Goal: Transaction & Acquisition: Purchase product/service

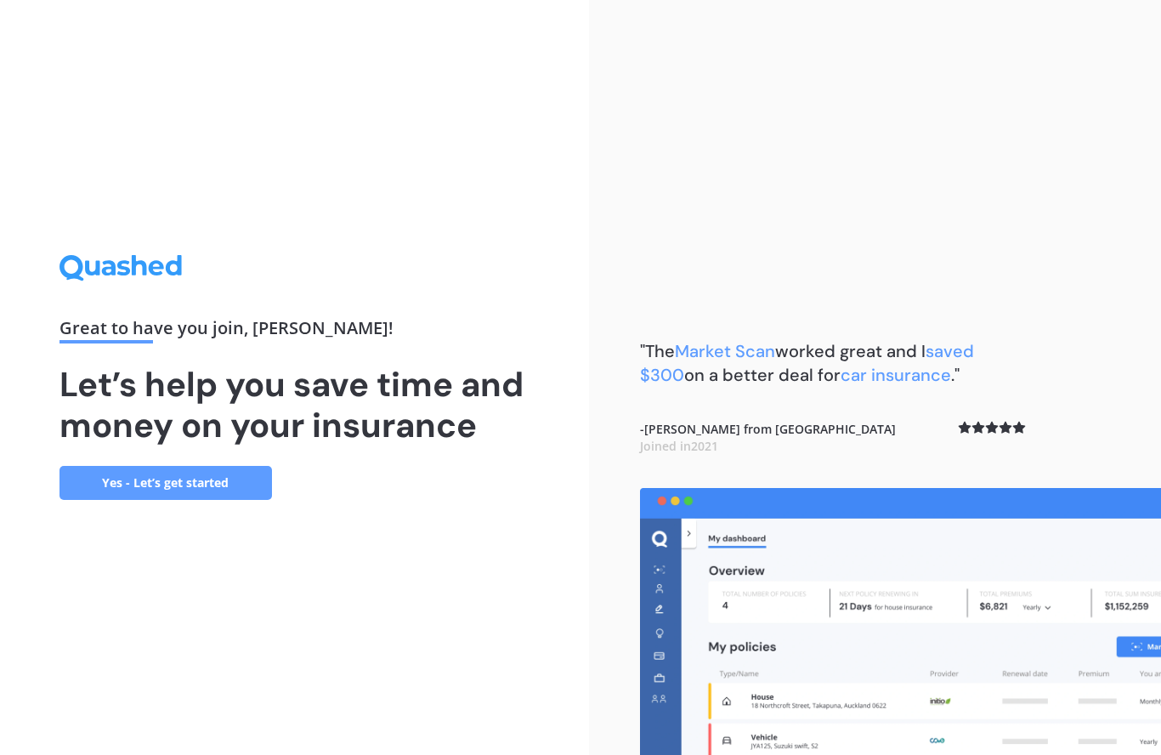
click at [162, 500] on link "Yes - Let’s get started" at bounding box center [165, 483] width 212 height 34
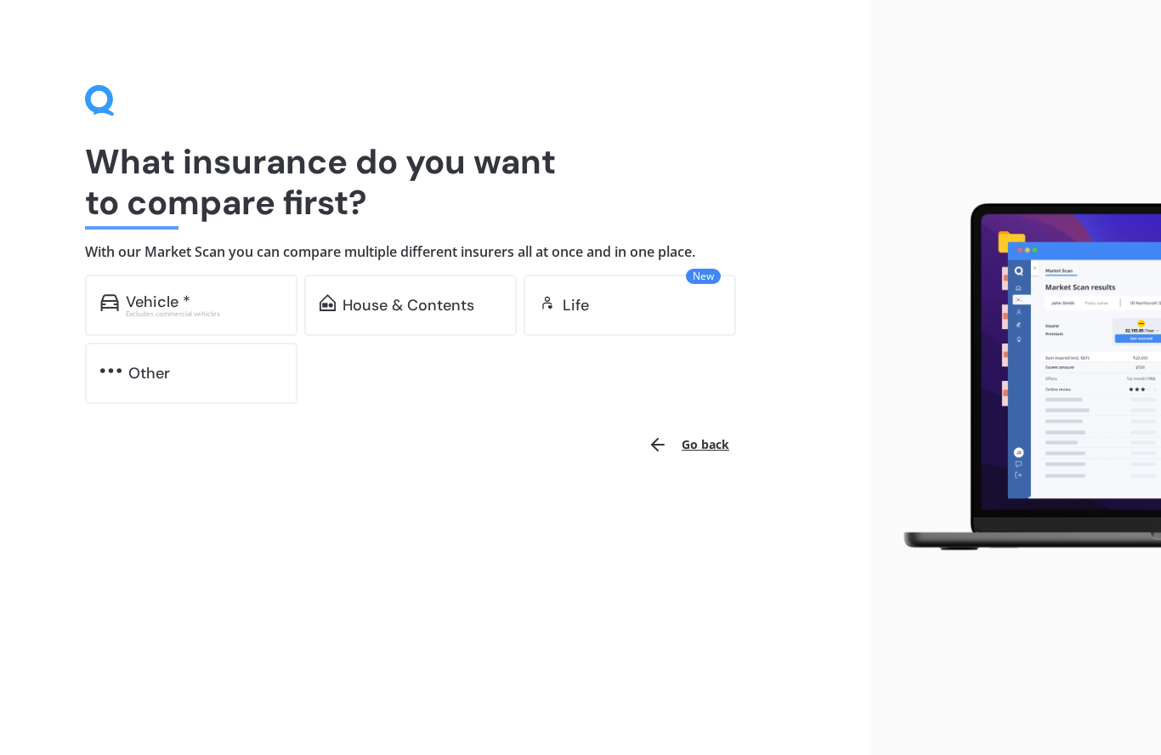
click at [414, 297] on div "House & Contents" at bounding box center [408, 305] width 132 height 17
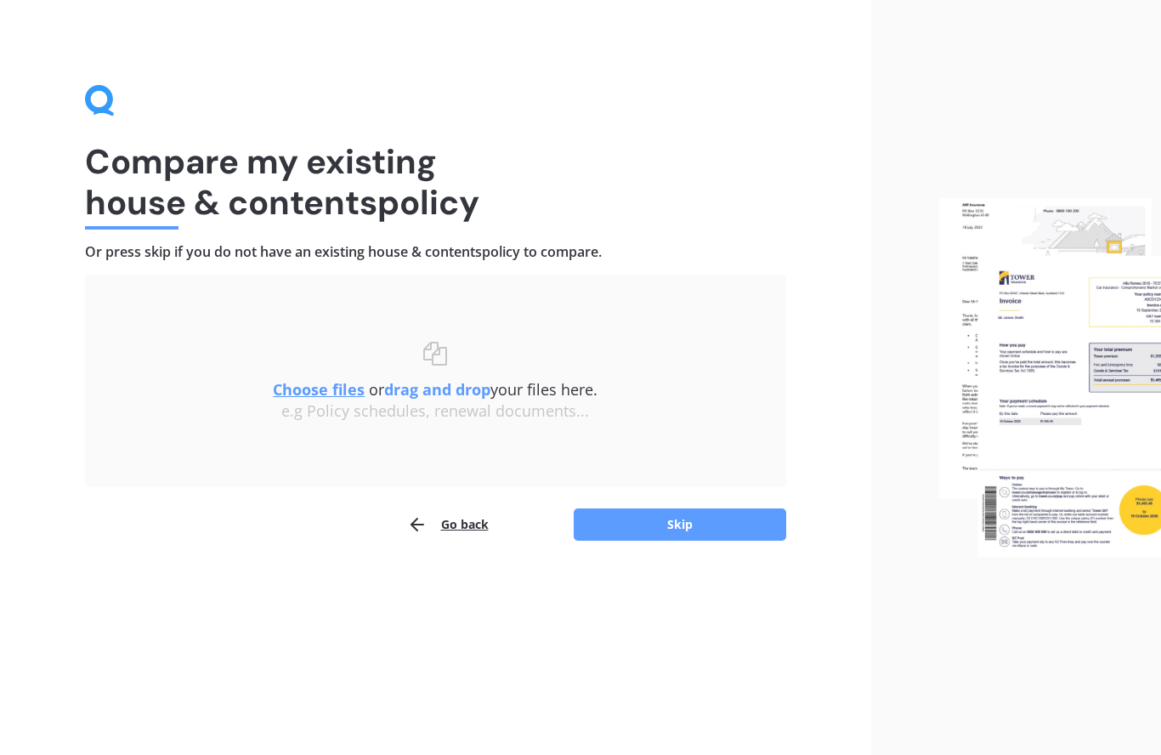
click at [683, 528] on button "Skip" at bounding box center [680, 524] width 212 height 32
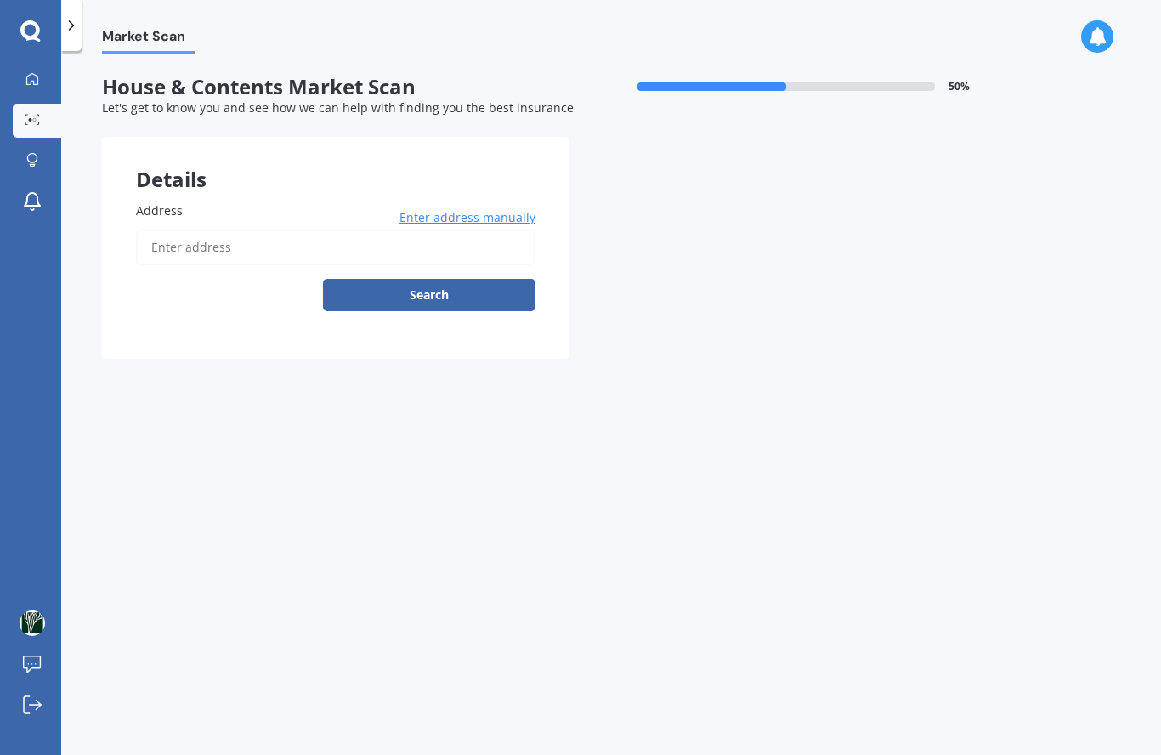
click at [239, 236] on input "Address" at bounding box center [335, 247] width 399 height 36
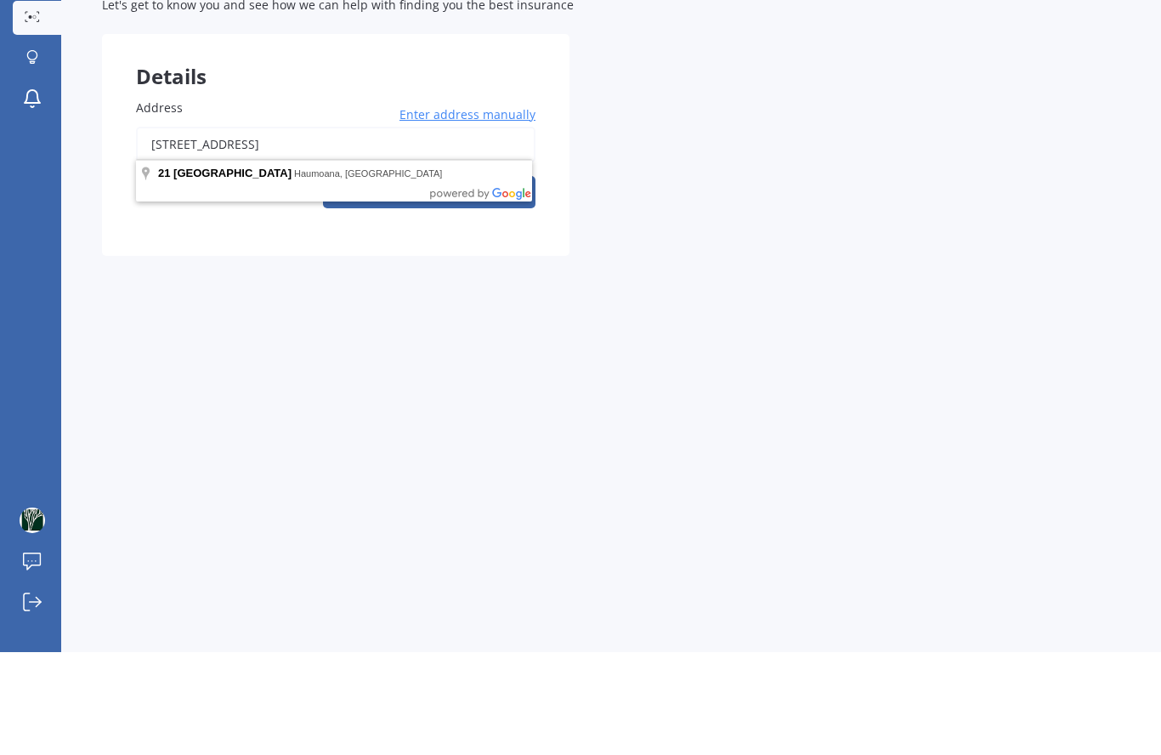
scroll to position [74, 0]
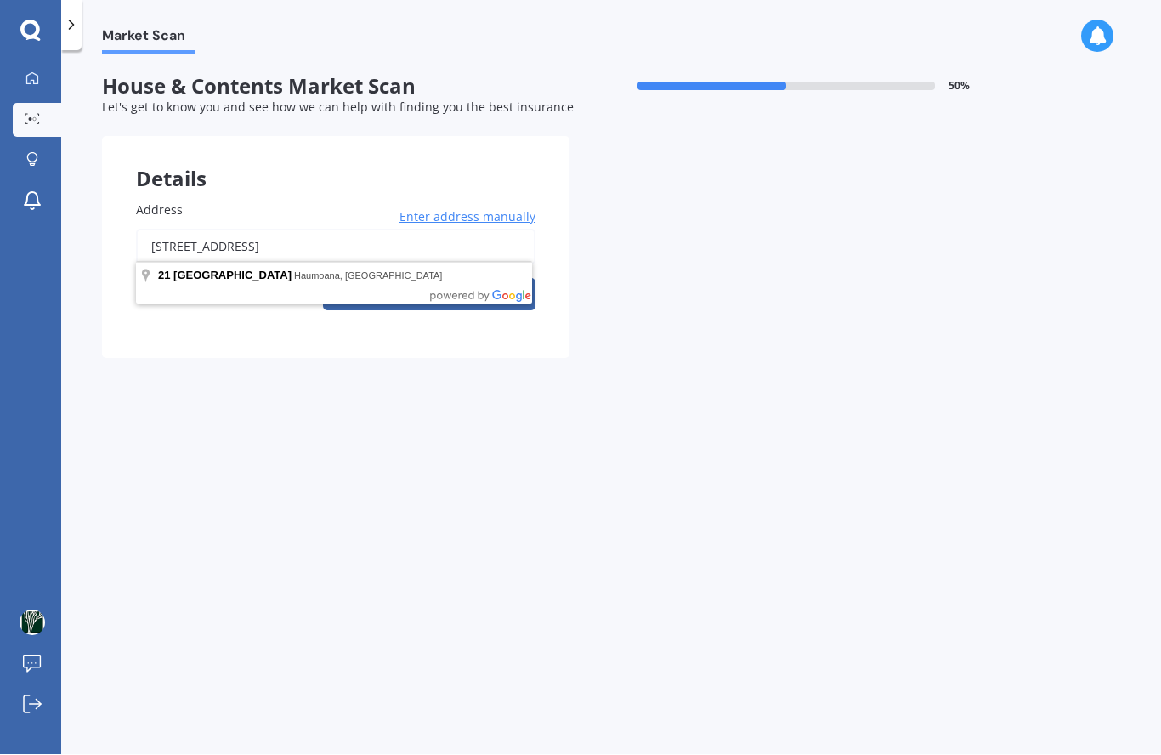
type input "[STREET_ADDRESS]"
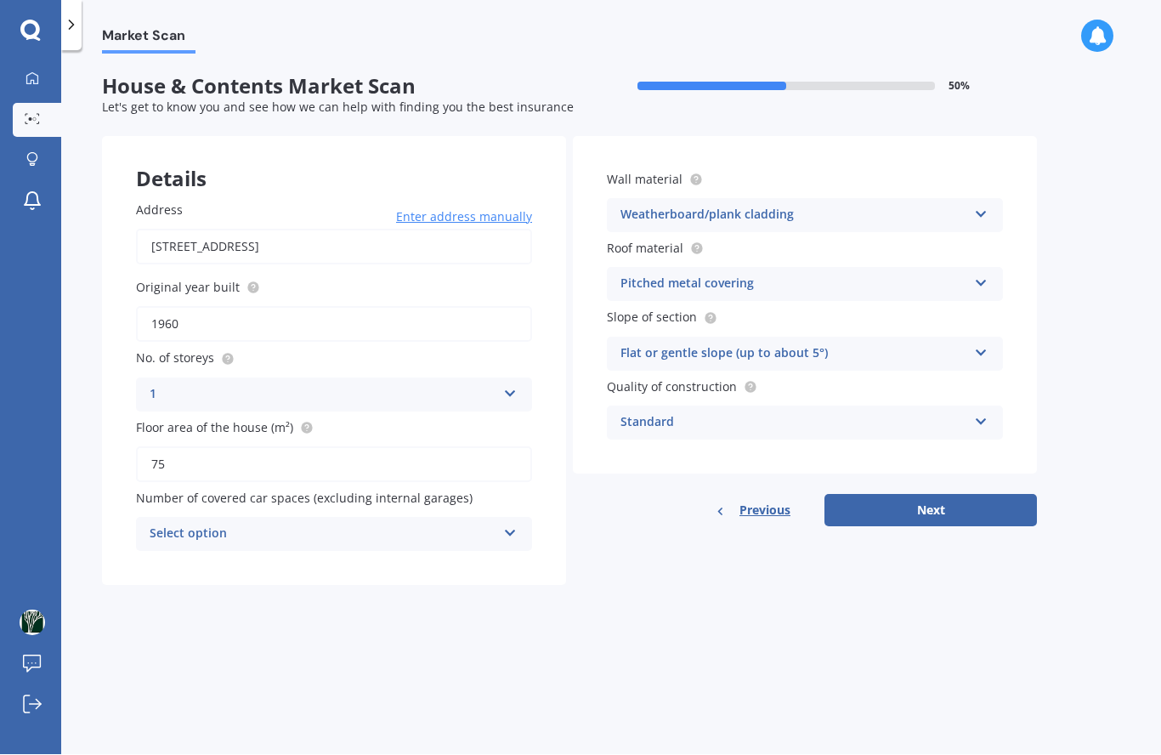
click at [511, 524] on icon at bounding box center [510, 530] width 14 height 12
click at [516, 524] on icon at bounding box center [510, 530] width 14 height 12
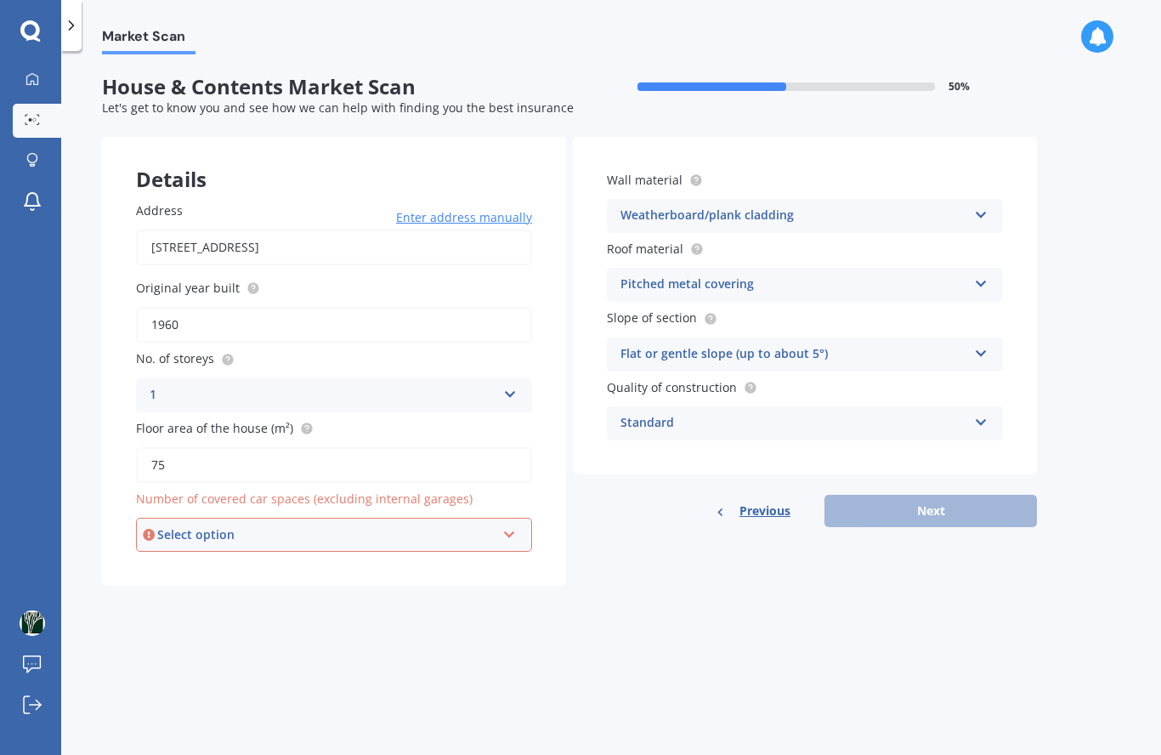
click at [513, 525] on icon at bounding box center [509, 531] width 14 height 12
click at [152, 558] on span "0" at bounding box center [154, 566] width 7 height 16
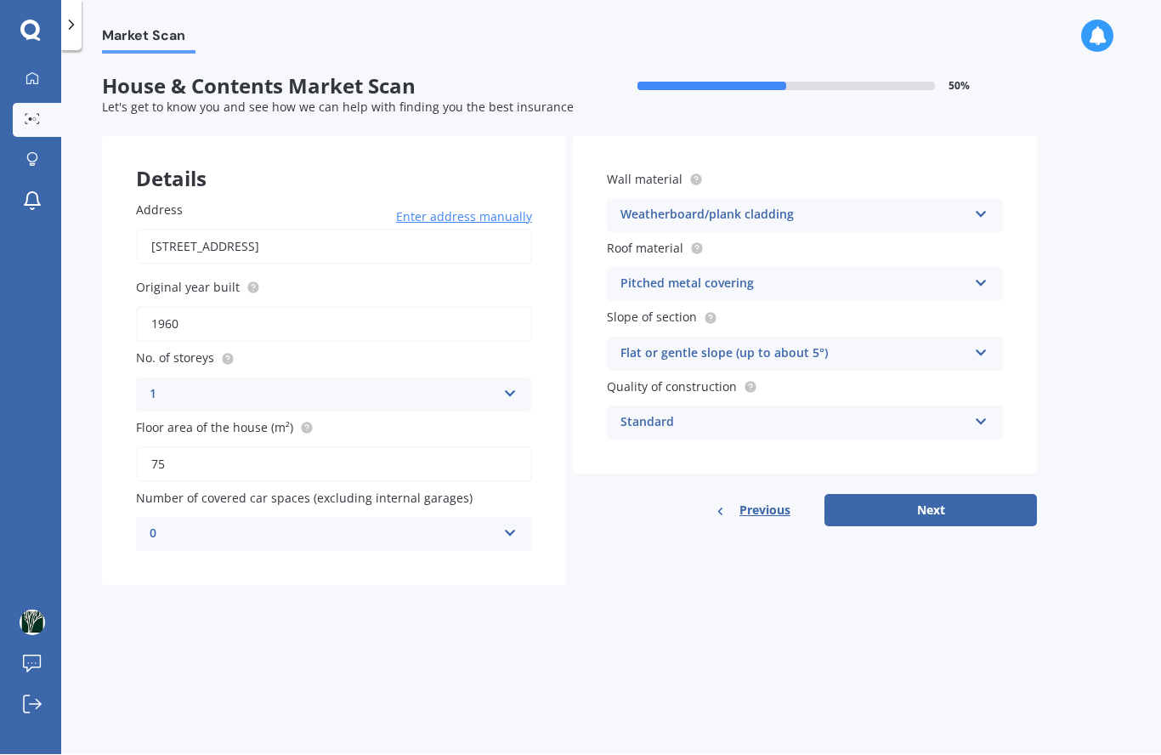
click at [942, 495] on button "Next" at bounding box center [930, 511] width 212 height 32
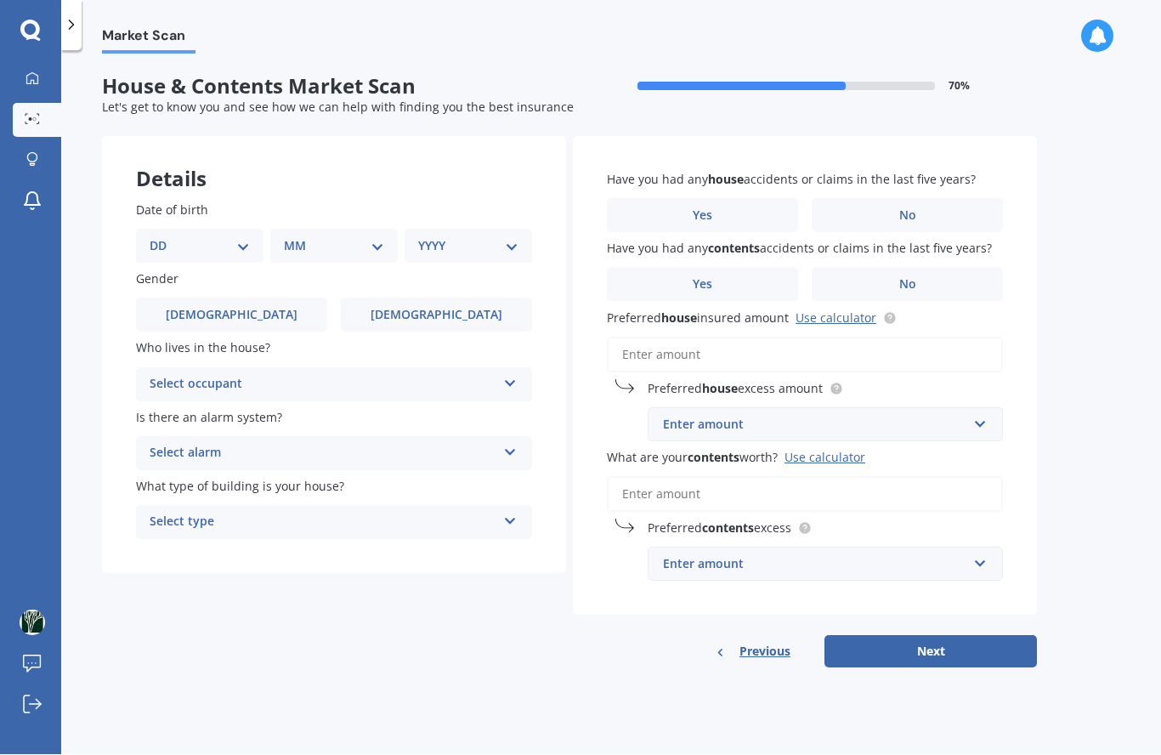
click at [244, 237] on select "DD 01 02 03 04 05 06 07 08 09 10 11 12 13 14 15 16 17 18 19 20 21 22 23 24 25 2…" at bounding box center [200, 246] width 100 height 19
select select "12"
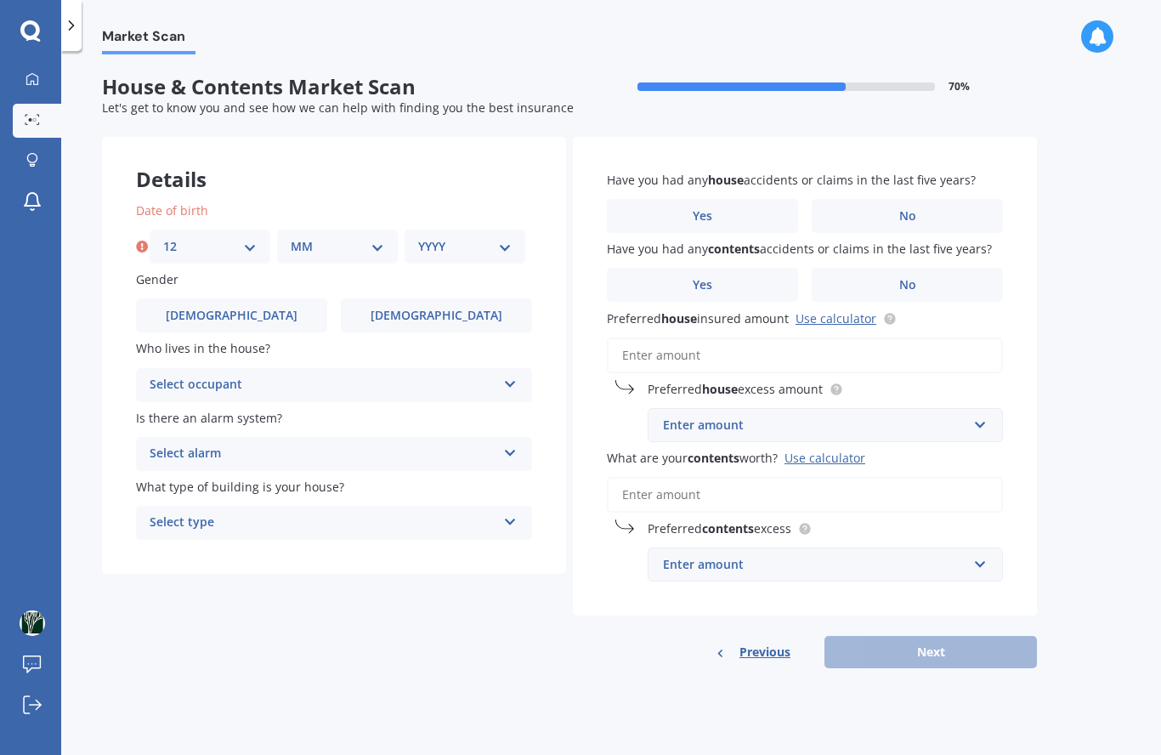
click at [372, 237] on select "MM 01 02 03 04 05 06 07 08 09 10 11 12" at bounding box center [337, 246] width 93 height 19
select select "11"
click at [246, 237] on select "DD 01 02 03 04 05 06 07 08 09 10 11 12 13 14 15 16 17 18 19 20 21 22 23 24 25 2…" at bounding box center [209, 246] width 93 height 19
click at [507, 237] on select "YYYY 2009 2008 2007 2006 2005 2004 2003 2002 2001 2000 1999 1998 1997 1996 1995…" at bounding box center [464, 246] width 93 height 19
select select "1975"
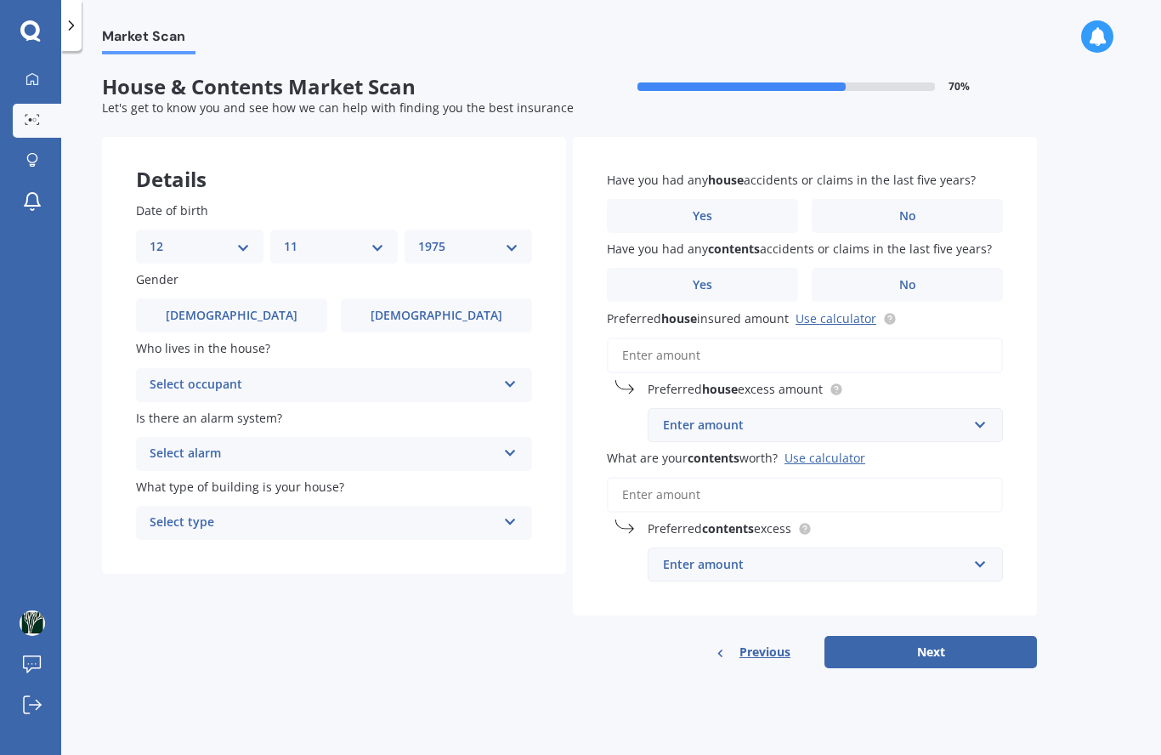
click at [217, 308] on span "Male" at bounding box center [232, 315] width 132 height 14
click at [0, 0] on input "Male" at bounding box center [0, 0] width 0 height 0
click at [517, 375] on icon at bounding box center [510, 381] width 14 height 12
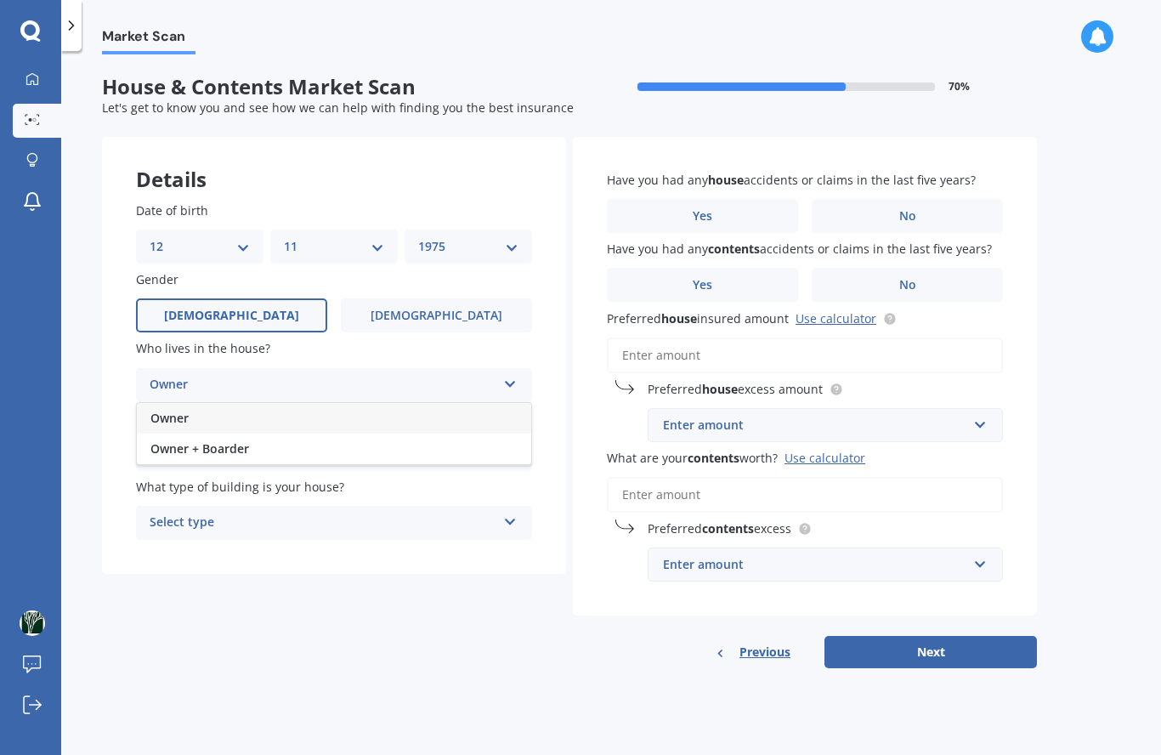
click at [231, 403] on div "Owner" at bounding box center [334, 418] width 394 height 31
click at [509, 444] on icon at bounding box center [510, 450] width 14 height 12
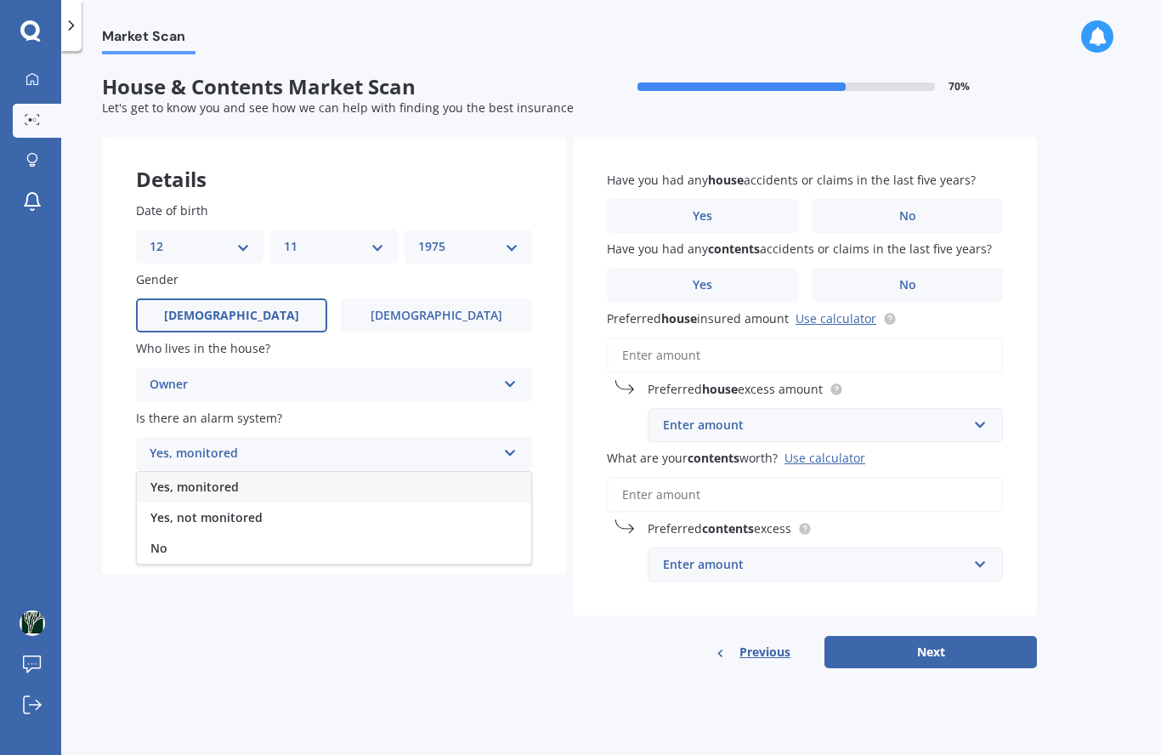
click at [167, 540] on span "No" at bounding box center [158, 548] width 17 height 16
click at [508, 512] on icon at bounding box center [510, 518] width 14 height 12
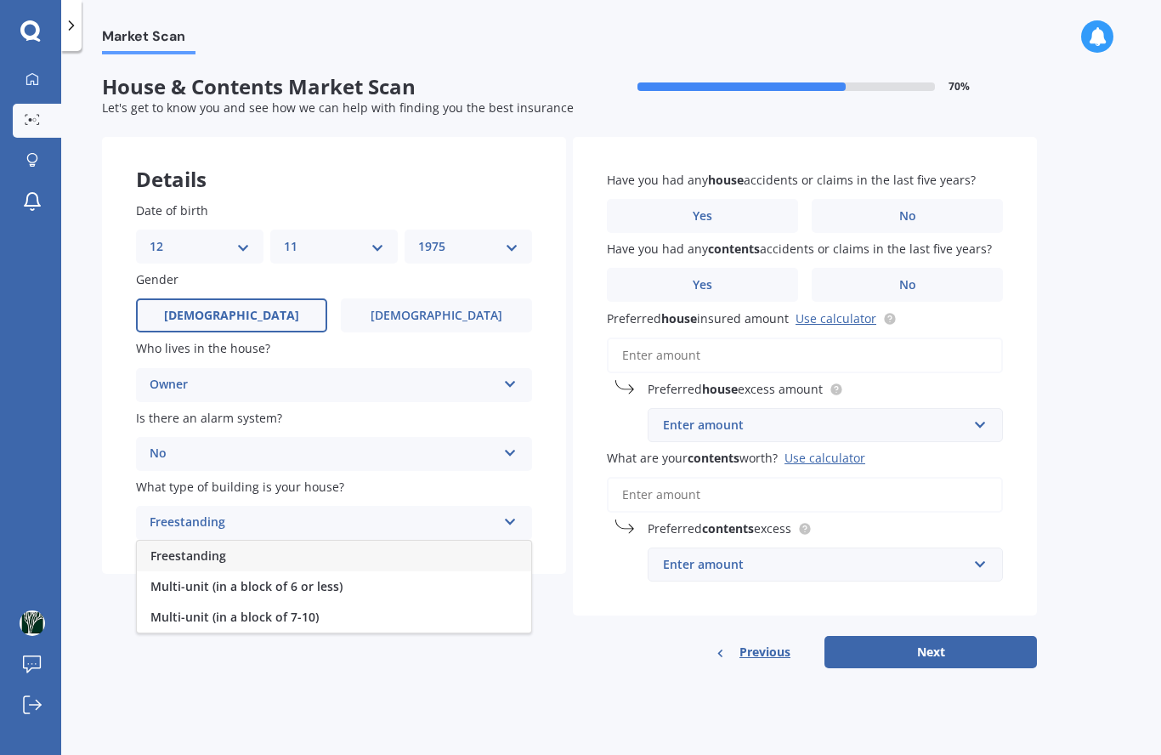
click at [361, 596] on form "House & Contents Market Scan 70 % Let's get to know you and see how we can help…" at bounding box center [569, 378] width 935 height 607
click at [895, 199] on label "No" at bounding box center [907, 216] width 191 height 34
click at [0, 0] on input "No" at bounding box center [0, 0] width 0 height 0
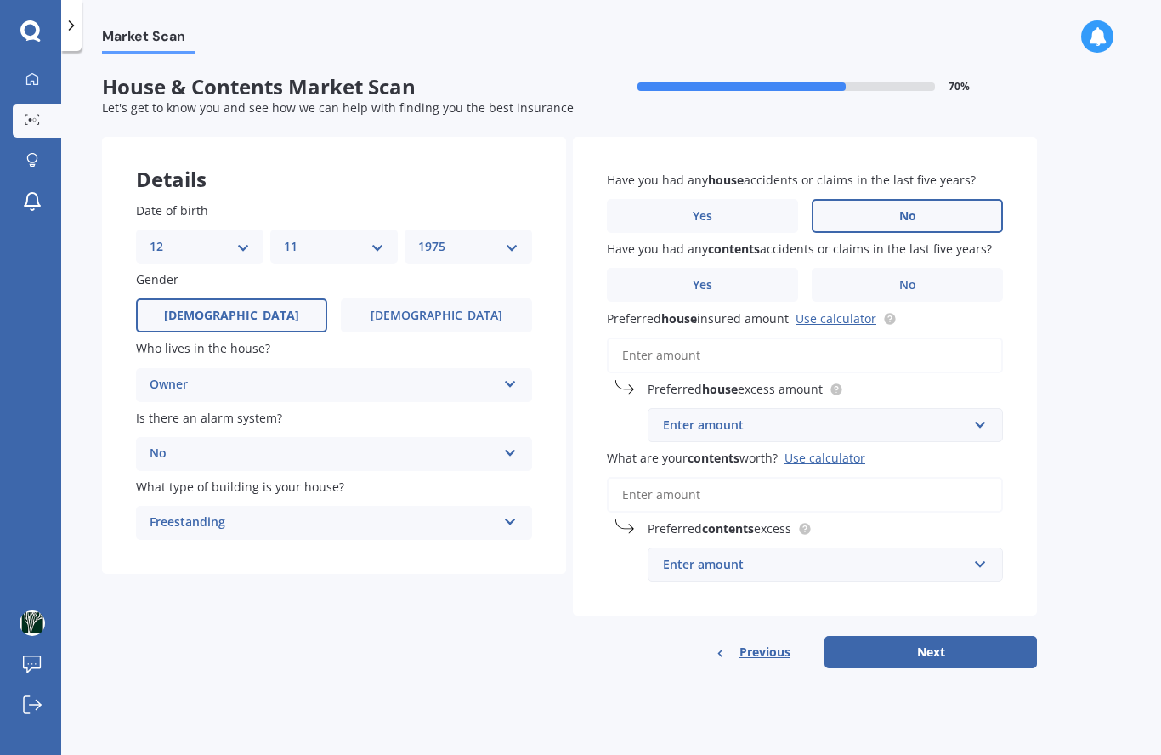
click at [915, 268] on label "No" at bounding box center [907, 285] width 191 height 34
click at [0, 0] on input "No" at bounding box center [0, 0] width 0 height 0
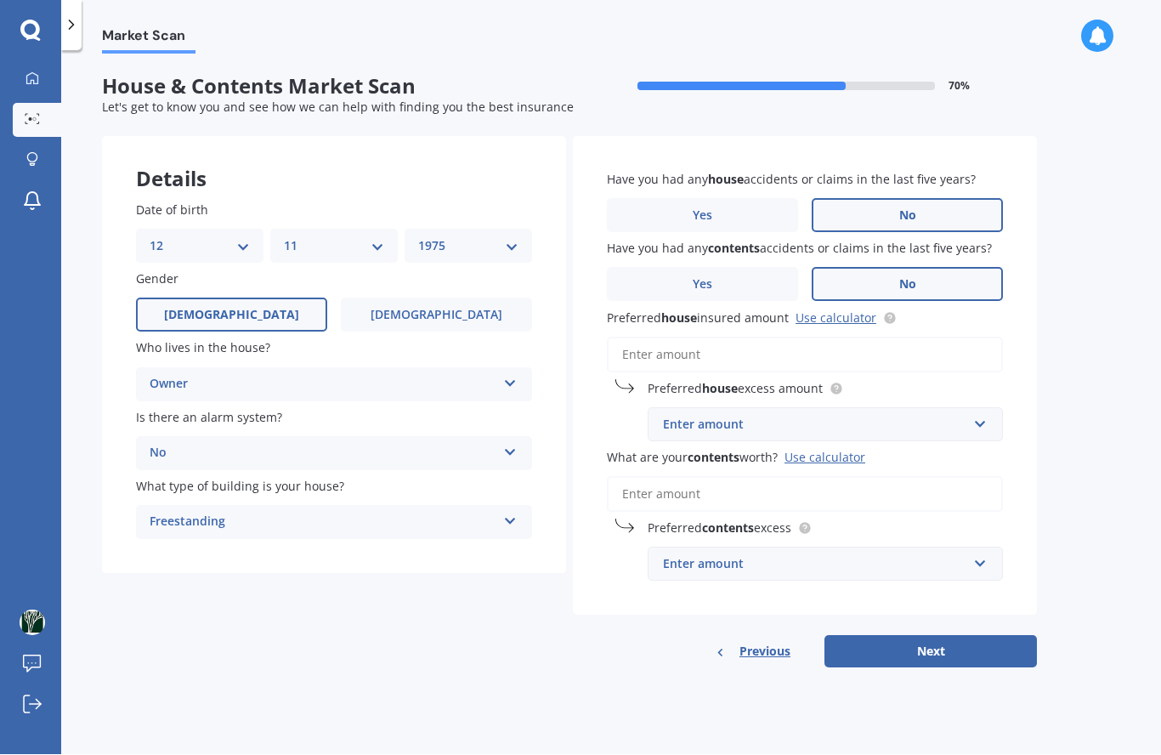
scroll to position [50, 0]
click at [837, 310] on link "Use calculator" at bounding box center [835, 318] width 81 height 16
click at [738, 409] on input "text" at bounding box center [819, 425] width 340 height 32
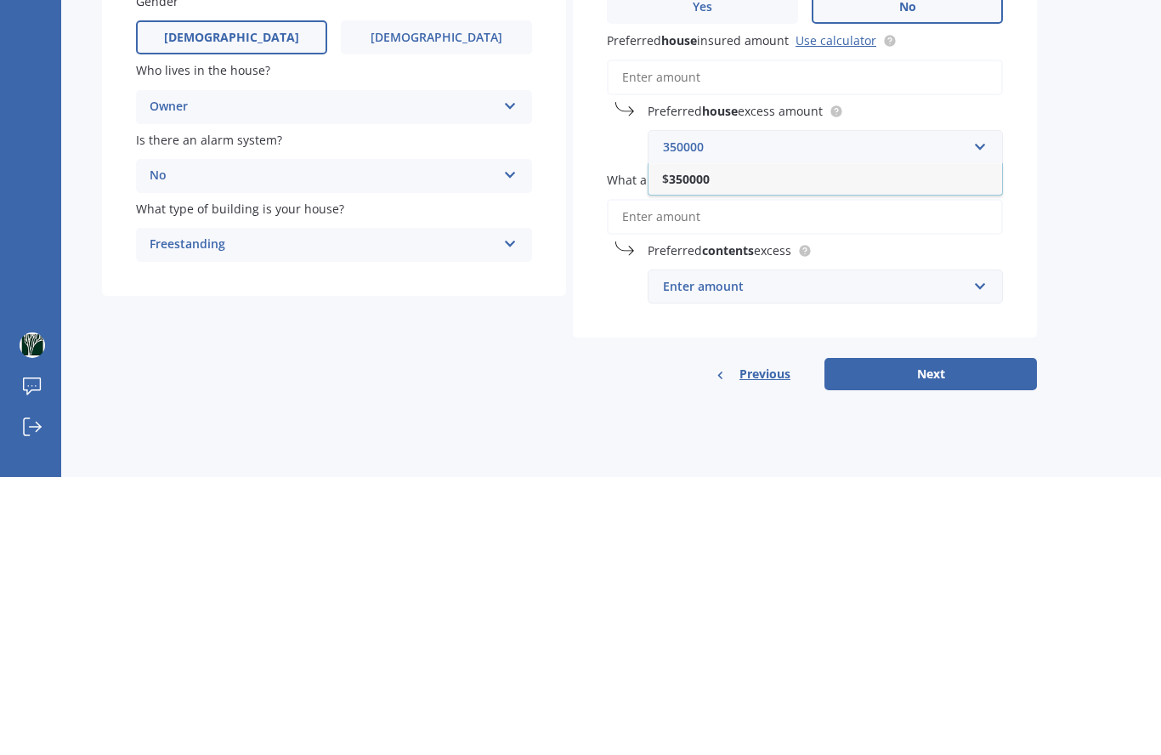
type input "350000"
click at [1052, 190] on div "Market Scan House & Contents Market Scan 70 % Let's get to know you and see how…" at bounding box center [611, 406] width 1100 height 704
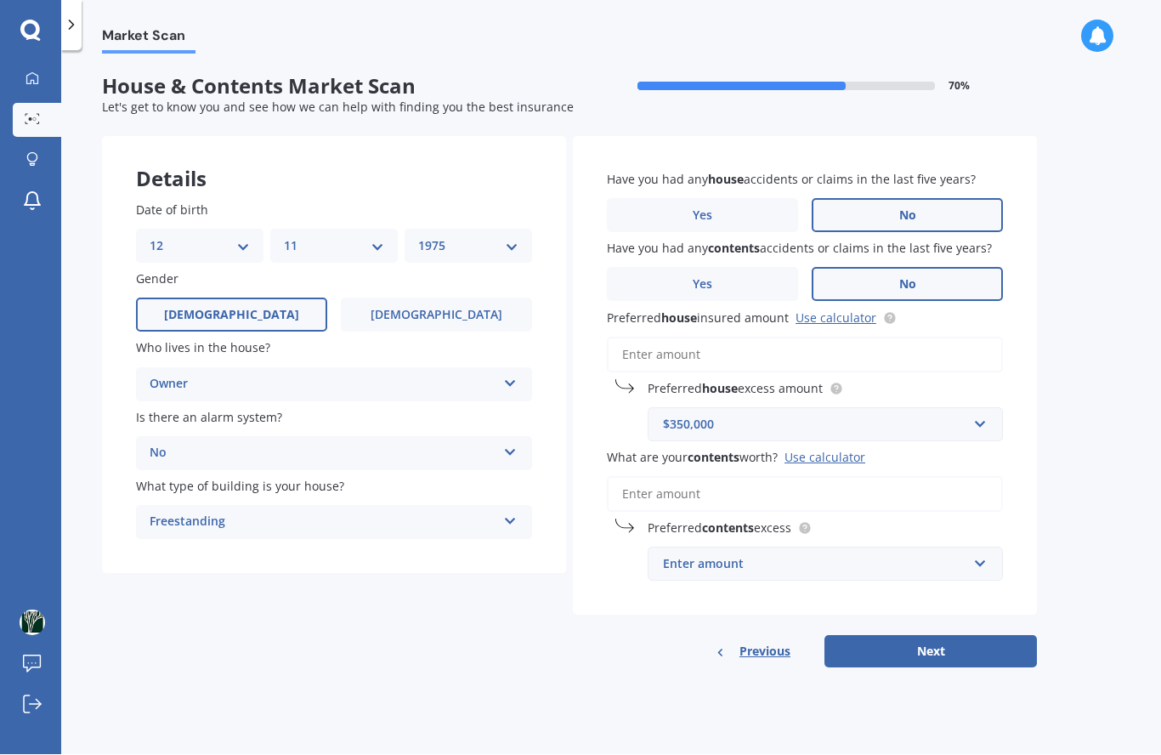
click at [833, 450] on div "Use calculator" at bounding box center [824, 458] width 81 height 16
click at [833, 477] on input "What are your contents worth? Use calculator" at bounding box center [805, 495] width 396 height 36
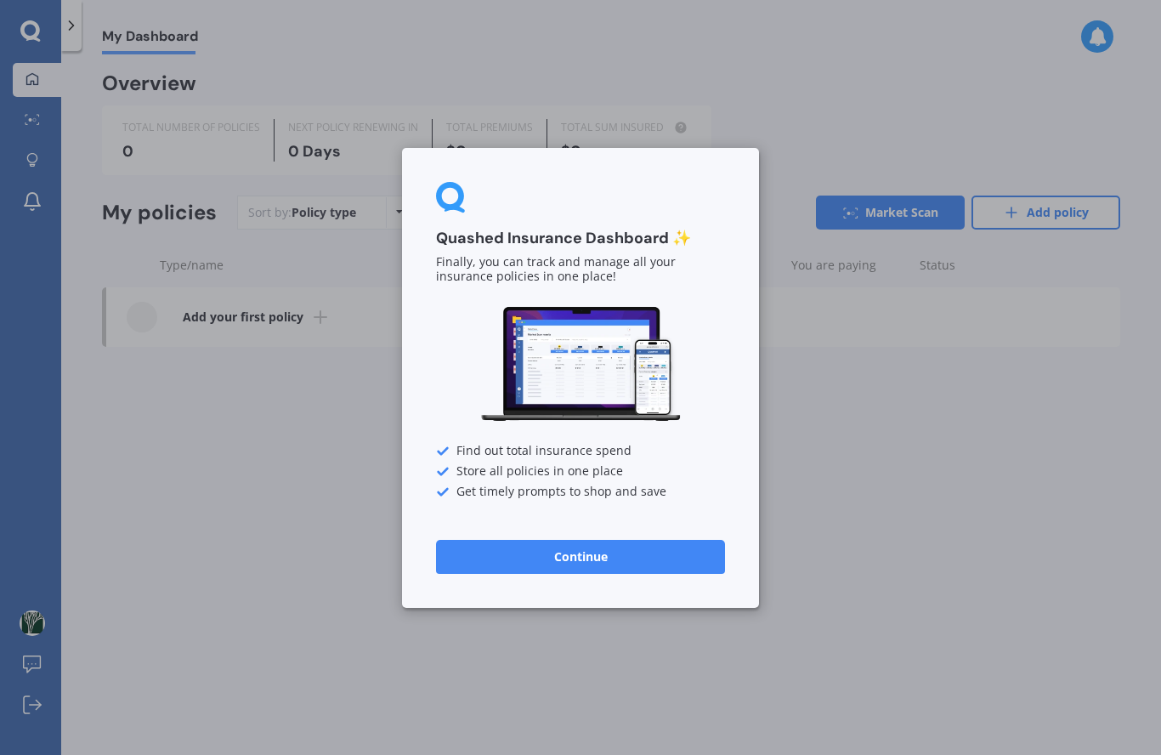
click at [583, 565] on button "Continue" at bounding box center [580, 556] width 289 height 34
